Goal: Transaction & Acquisition: Subscribe to service/newsletter

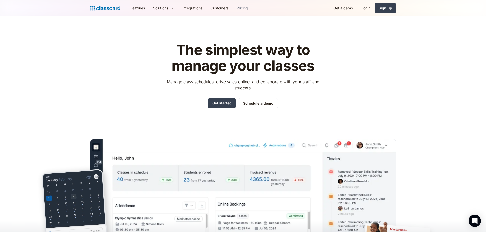
click at [239, 9] on link "Pricing" at bounding box center [242, 7] width 20 height 11
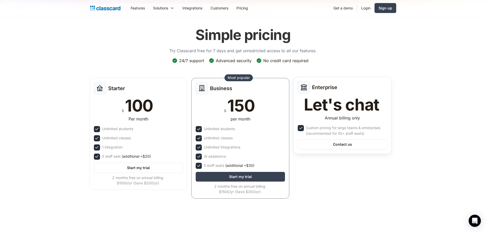
scroll to position [25, 0]
